Goal: Task Accomplishment & Management: Manage account settings

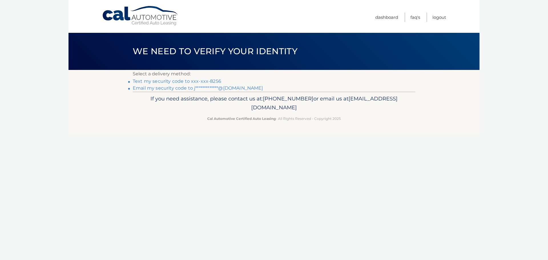
click at [213, 80] on link "Text my security code to xxx-xxx-8256" at bounding box center [177, 81] width 88 height 5
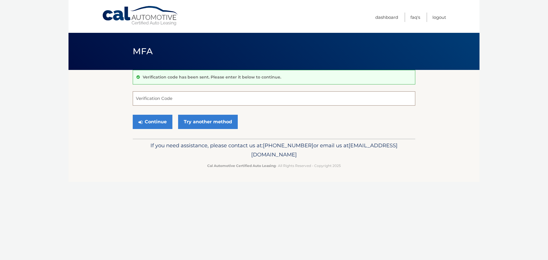
click at [187, 100] on input "Verification Code" at bounding box center [274, 98] width 283 height 14
type input "897080"
click at [133, 115] on button "Continue" at bounding box center [153, 122] width 40 height 14
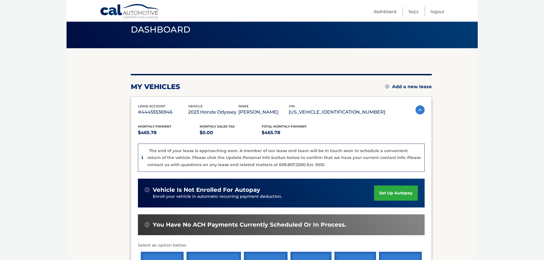
scroll to position [121, 0]
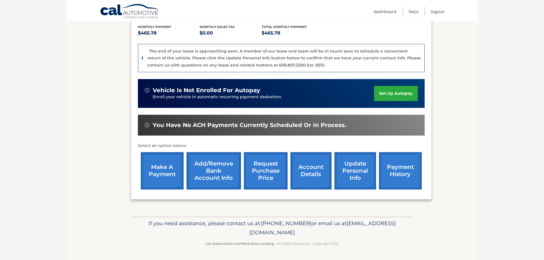
click at [177, 165] on link "make a payment" at bounding box center [162, 170] width 43 height 37
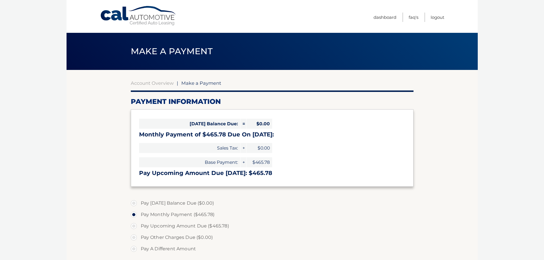
select select "ZWJlNzE2NWYtYTEyMy00YTkxLWEyMjMtMWE3MGZkMDM4NmU4"
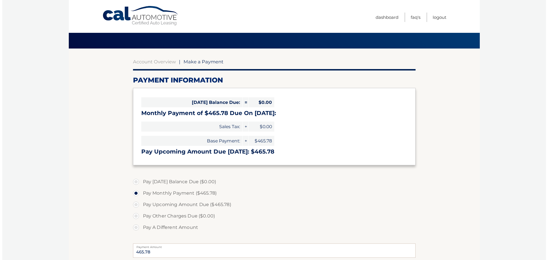
scroll to position [114, 0]
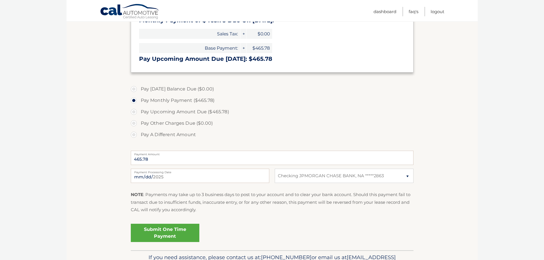
click at [149, 235] on link "Submit One Time Payment" at bounding box center [165, 233] width 69 height 18
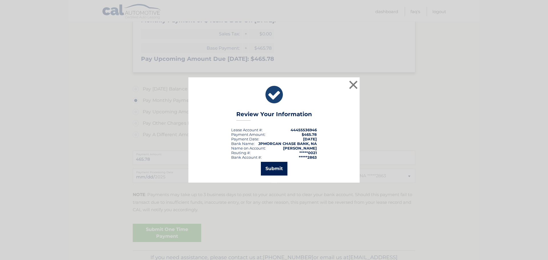
click at [270, 172] on button "Submit" at bounding box center [274, 169] width 27 height 14
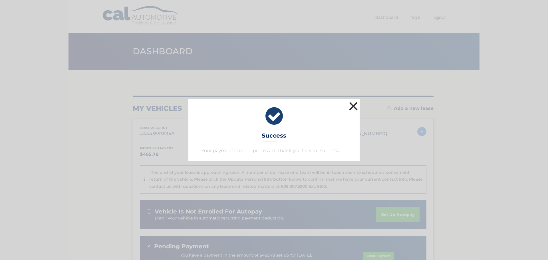
click at [353, 108] on button "×" at bounding box center [353, 105] width 11 height 11
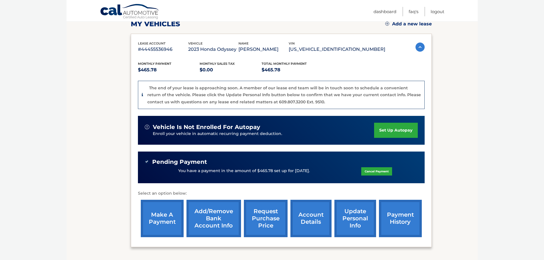
scroll to position [86, 0]
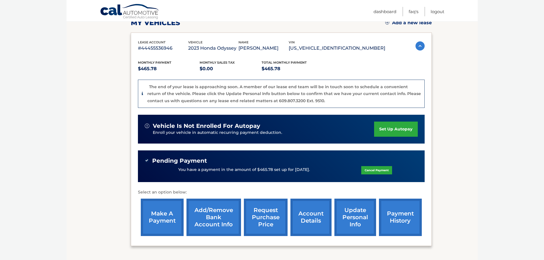
click at [361, 219] on link "update personal info" at bounding box center [355, 217] width 42 height 37
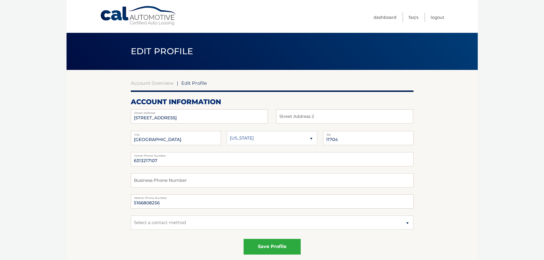
click at [311, 141] on select "[US_STATE] [US_STATE] [US_STATE] [US_STATE] [US_STATE]" at bounding box center [272, 138] width 90 height 14
select select "NY"
click at [227, 131] on select "[US_STATE] [US_STATE] [US_STATE] [US_STATE] [US_STATE]" at bounding box center [272, 138] width 90 height 14
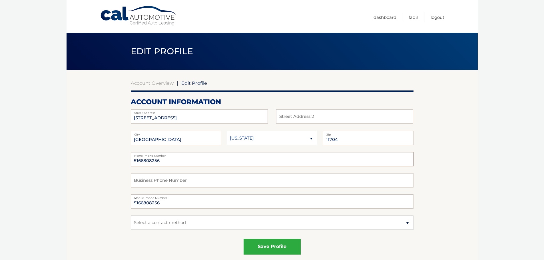
type input "5166808256"
click at [513, 161] on body "Cal Automotive Menu Dashboard FAQ's Logout | Zip" at bounding box center [272, 130] width 544 height 260
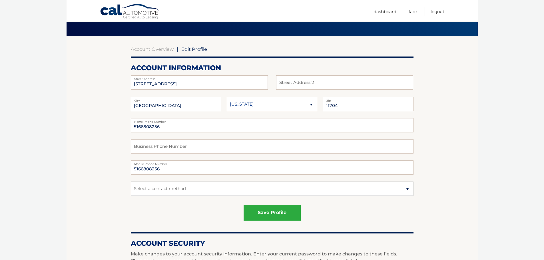
scroll to position [86, 0]
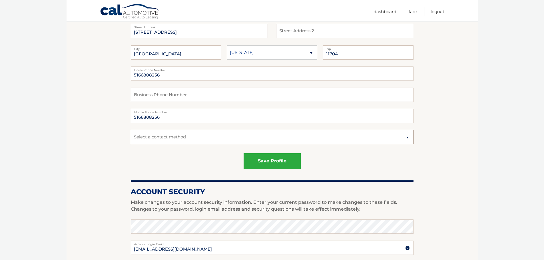
click at [163, 137] on select "Select a contact method Mobile Home" at bounding box center [272, 137] width 283 height 14
select select "1"
click at [131, 130] on select "Select a contact method Mobile Home" at bounding box center [272, 137] width 283 height 14
click at [145, 161] on div "save profile" at bounding box center [272, 161] width 283 height 16
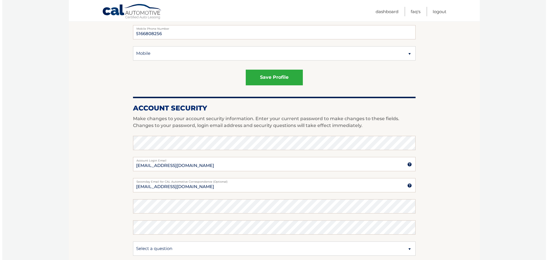
scroll to position [171, 0]
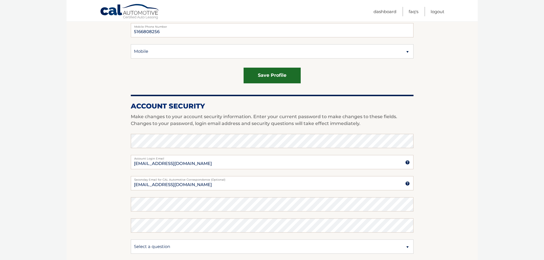
click at [270, 77] on button "save profile" at bounding box center [271, 76] width 57 height 16
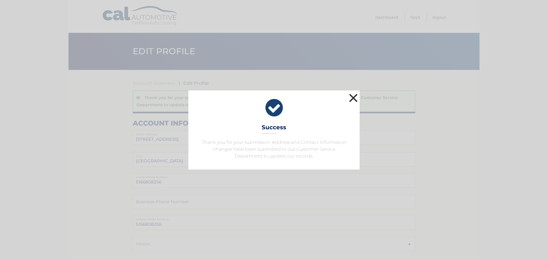
click at [352, 98] on button "×" at bounding box center [353, 97] width 11 height 11
